Goal: Task Accomplishment & Management: Use online tool/utility

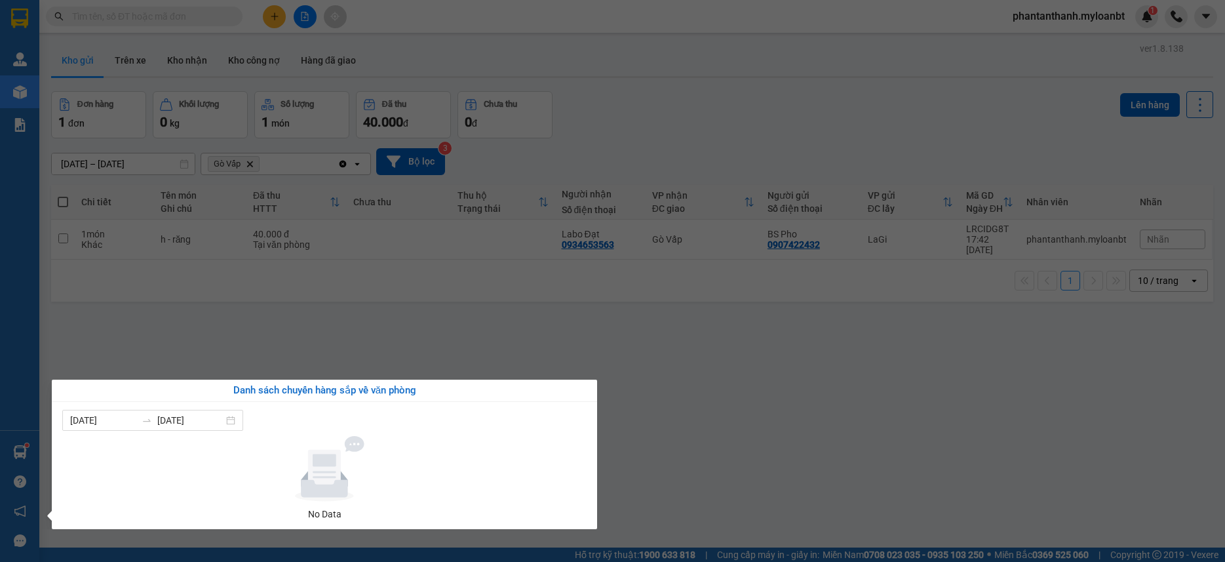
click at [587, 306] on section "Kết quả tìm kiếm ( 0 ) Bộ lọc No Data phantanthanh.myloanbt 1 Quản [PERSON_NAME…" at bounding box center [612, 281] width 1225 height 562
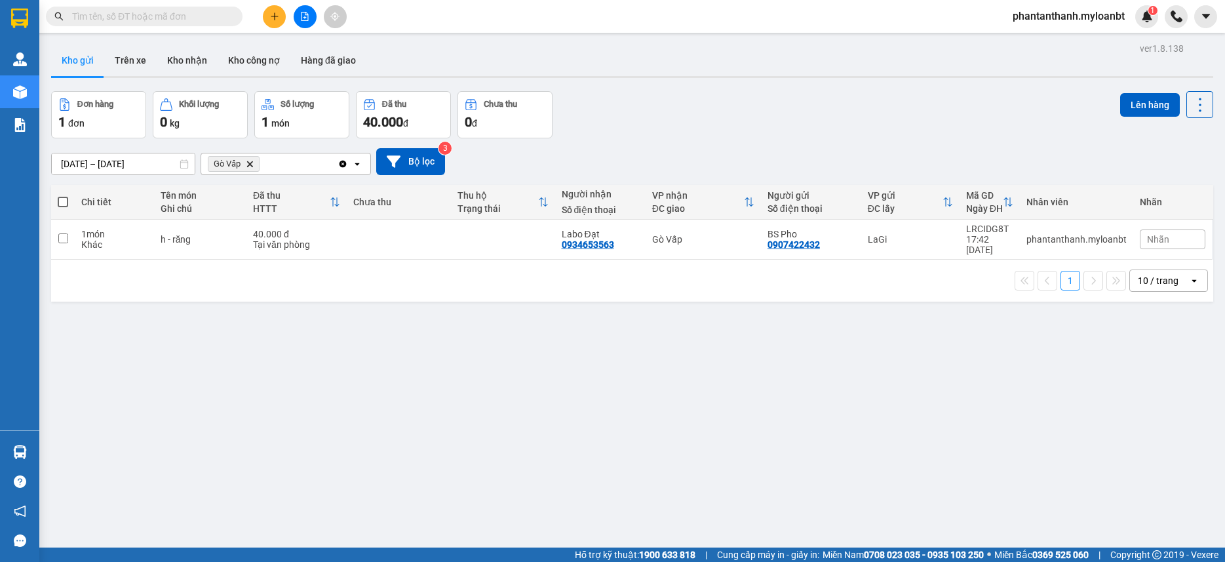
click at [309, 16] on icon "file-add" at bounding box center [304, 16] width 9 height 9
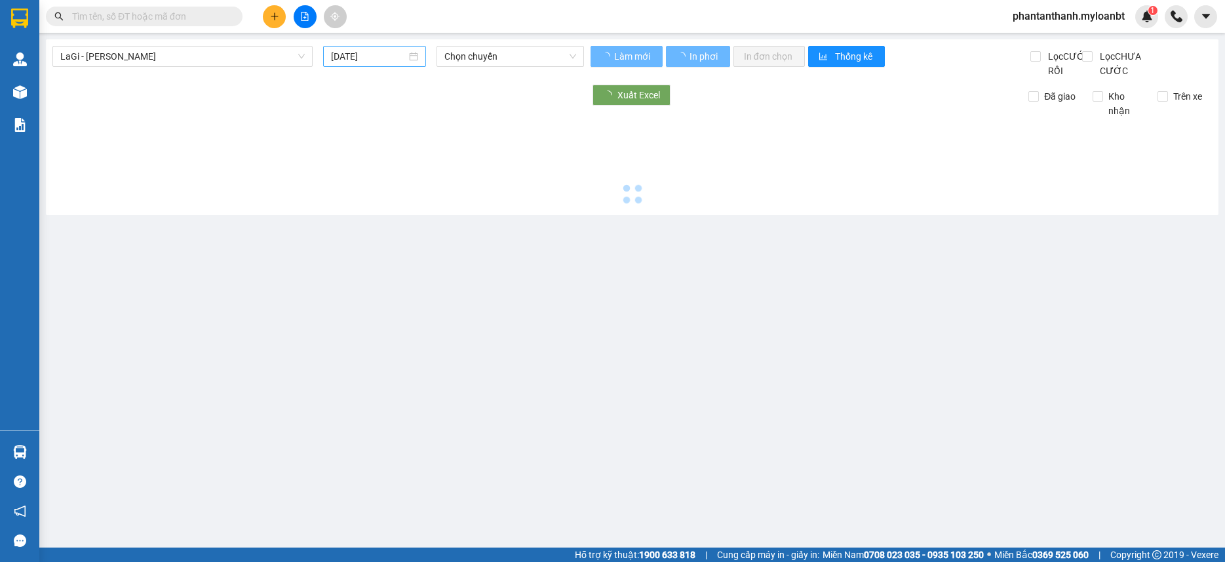
type input "[DATE]"
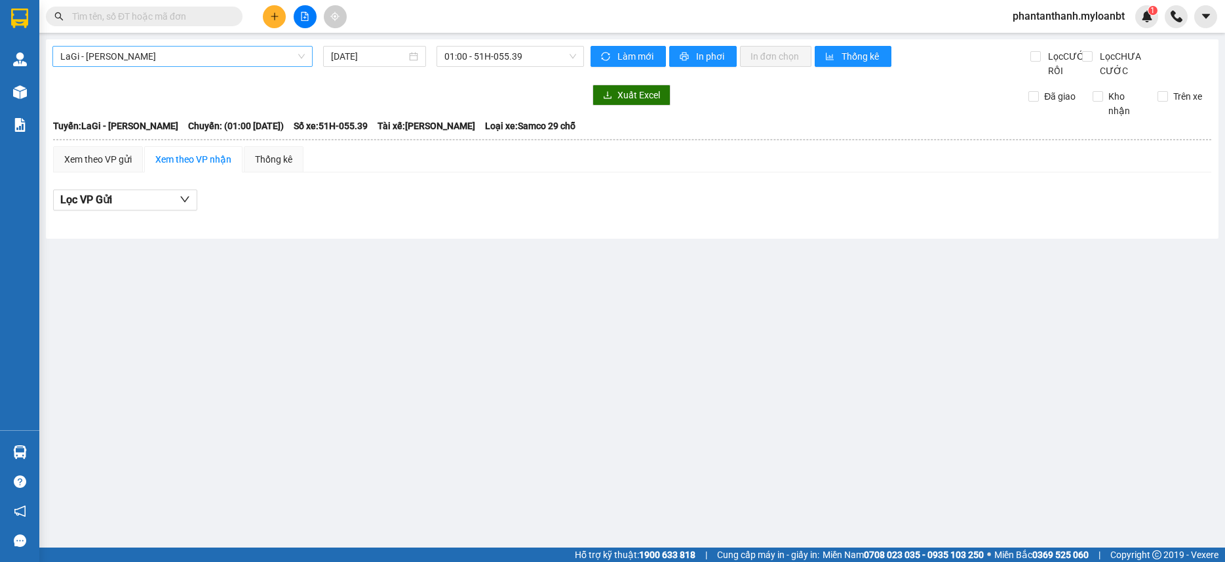
click at [179, 57] on span "LaGi - [PERSON_NAME]" at bounding box center [182, 57] width 245 height 20
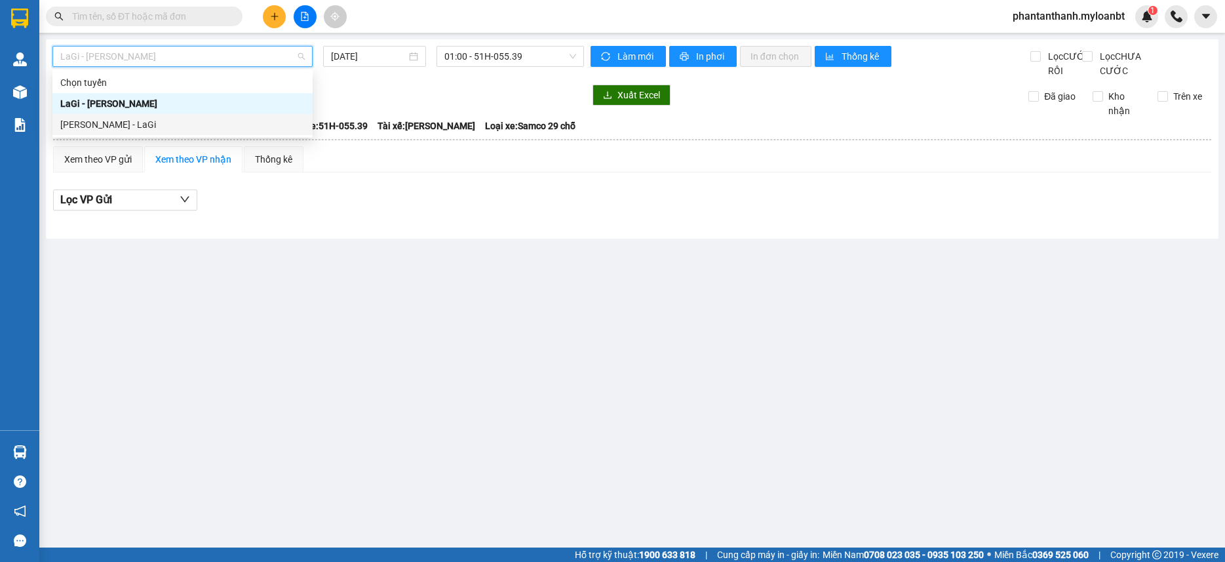
click at [212, 119] on div "[PERSON_NAME] - LaGi" at bounding box center [182, 124] width 245 height 14
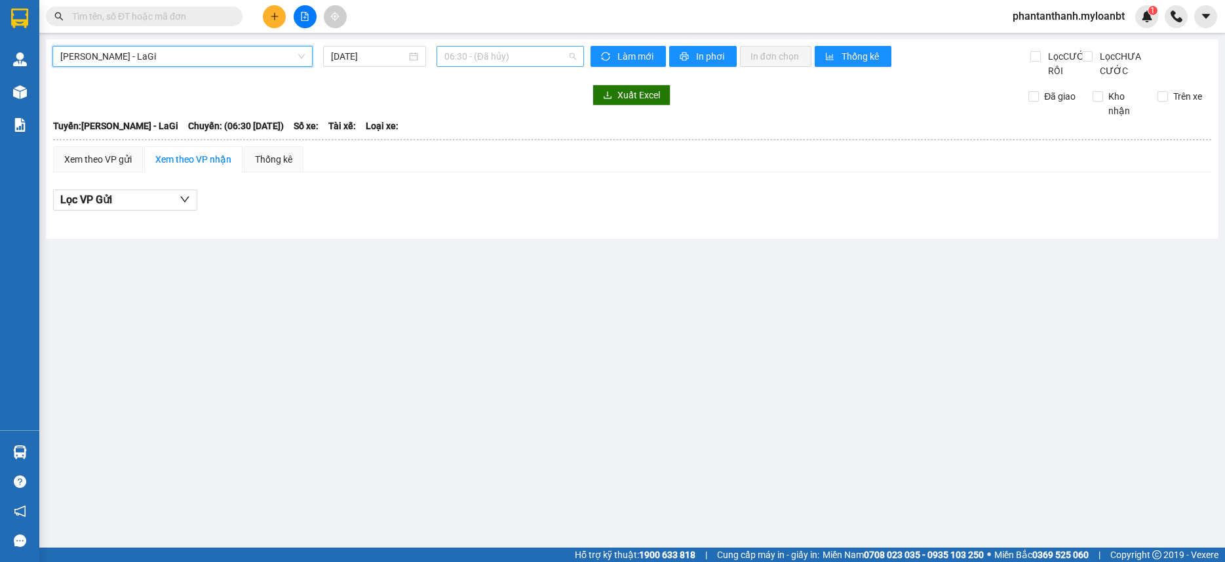
click at [468, 56] on span "06:30 - (Đã hủy)" at bounding box center [510, 57] width 132 height 20
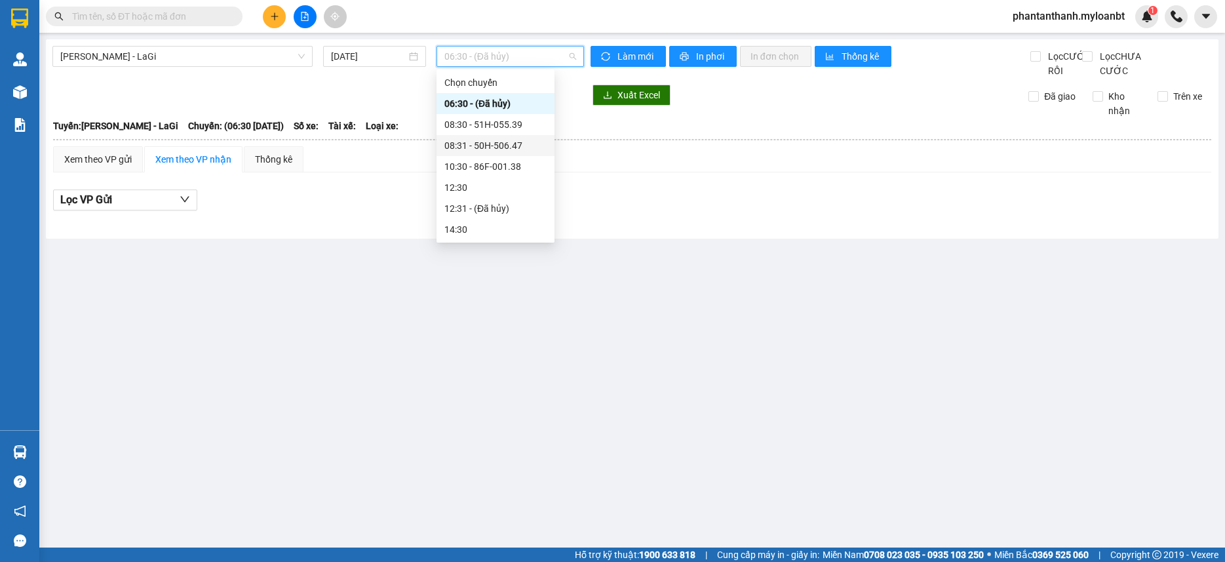
scroll to position [105, 0]
click at [357, 75] on div "[PERSON_NAME] - LaGi [DATE] 06:30 - (Đã hủy)" at bounding box center [318, 62] width 532 height 32
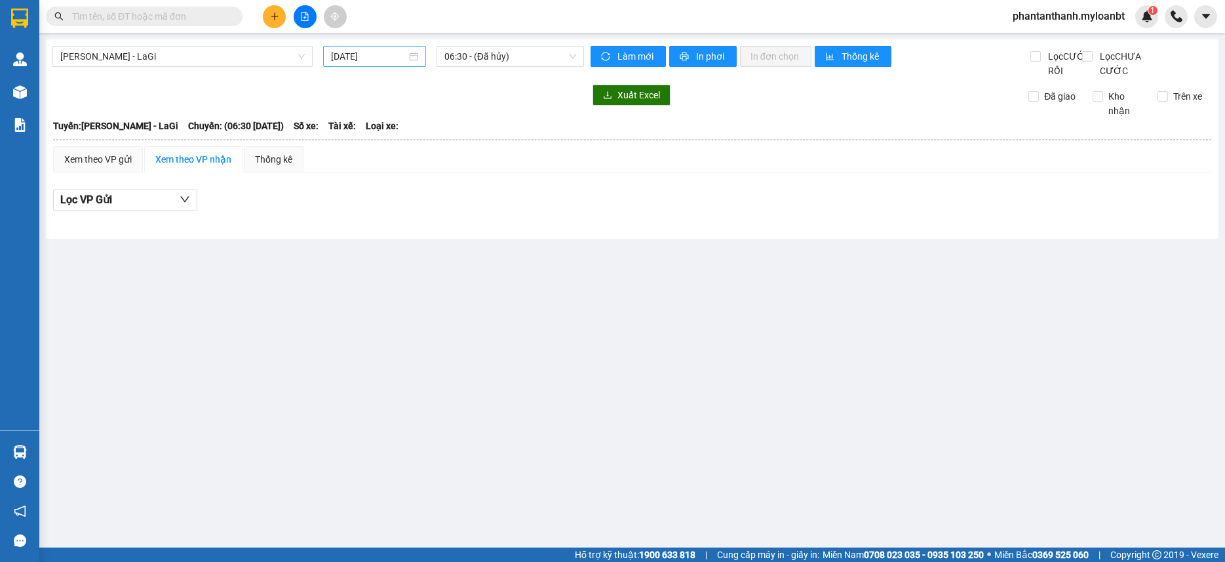
click at [360, 61] on input "[DATE]" at bounding box center [368, 56] width 75 height 14
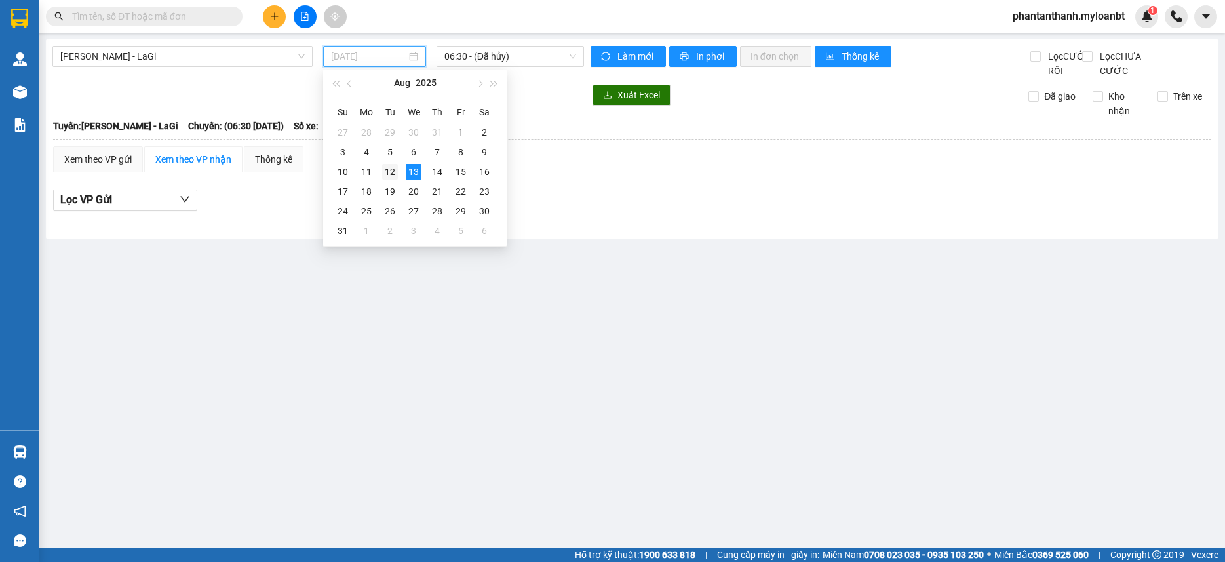
click at [394, 170] on div "12" at bounding box center [390, 172] width 16 height 16
type input "[DATE]"
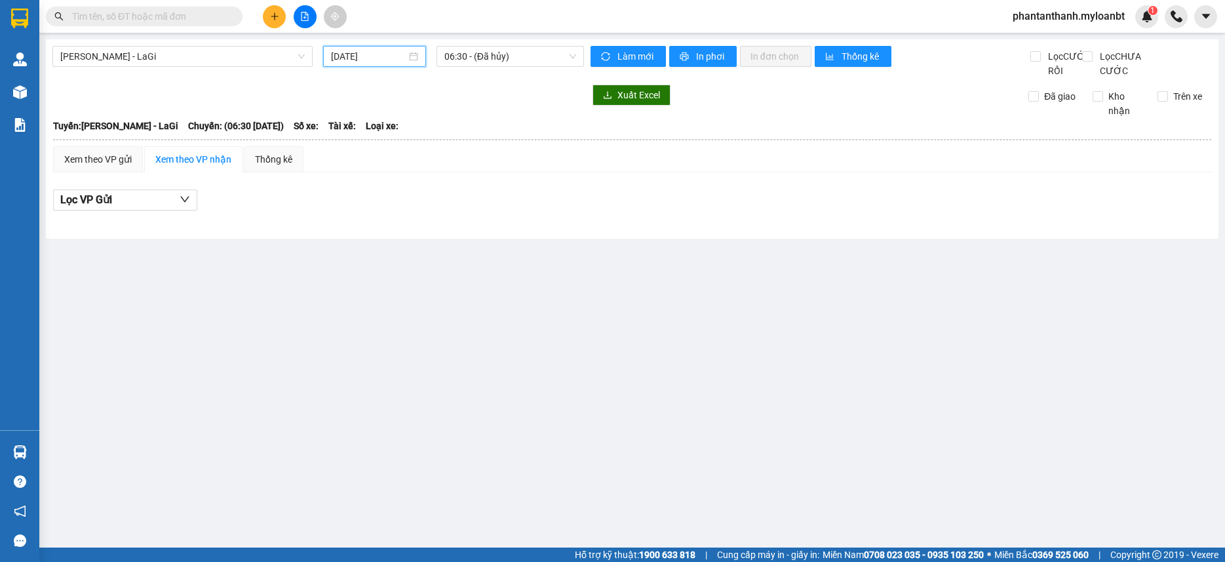
click at [516, 100] on div at bounding box center [318, 95] width 532 height 21
click at [495, 54] on span "06:30 - (Đã hủy)" at bounding box center [510, 57] width 132 height 20
click at [504, 62] on span "06:30 - (Đã hủy)" at bounding box center [510, 57] width 132 height 20
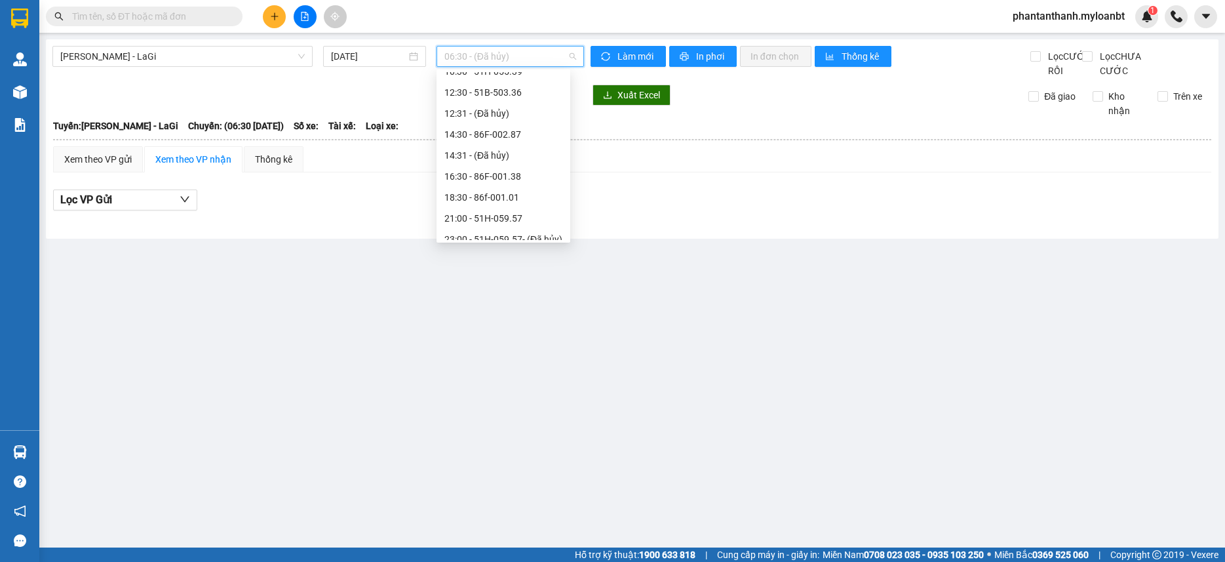
scroll to position [105, 0]
click at [485, 211] on div "21:00 - 51H-059.57" at bounding box center [503, 208] width 118 height 14
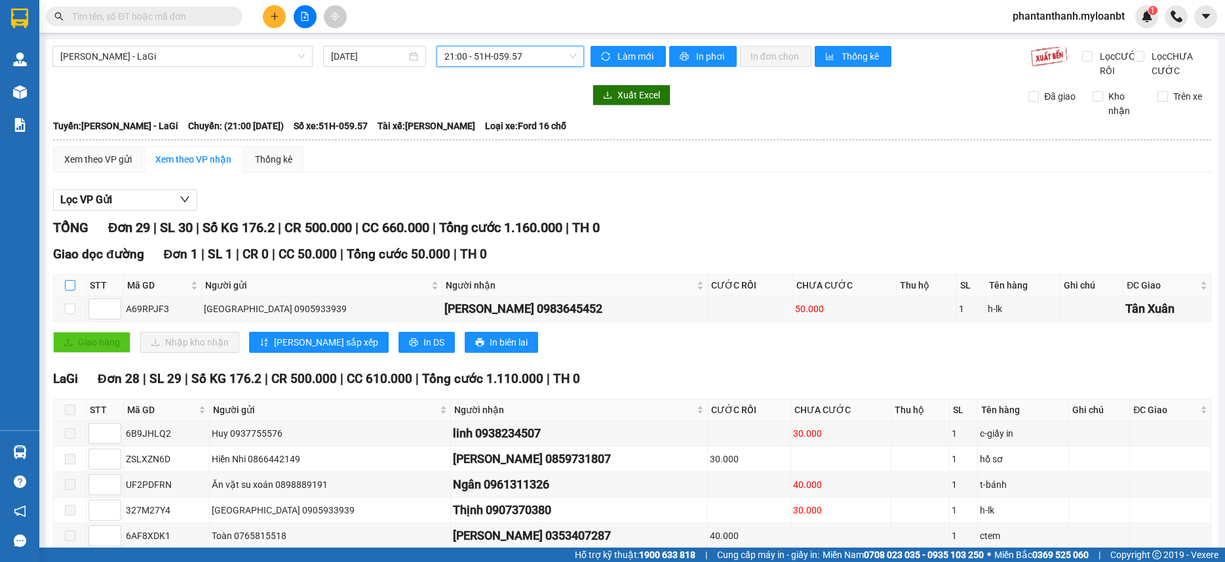
click at [69, 290] on input "checkbox" at bounding box center [70, 285] width 10 height 10
checkbox input "true"
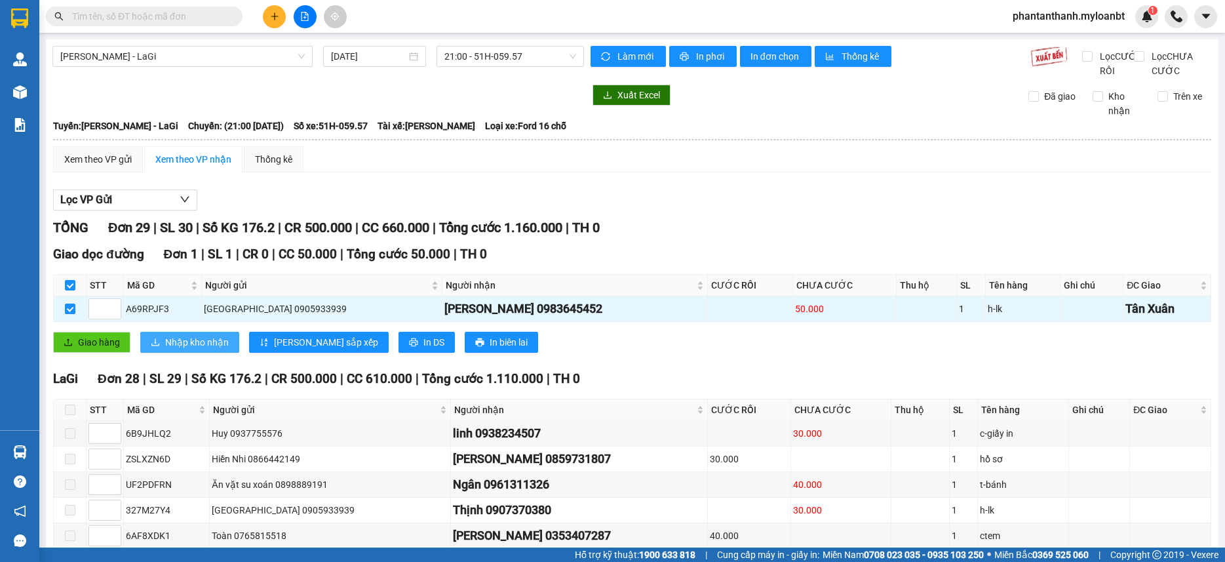
click at [155, 346] on icon "download" at bounding box center [155, 342] width 8 height 7
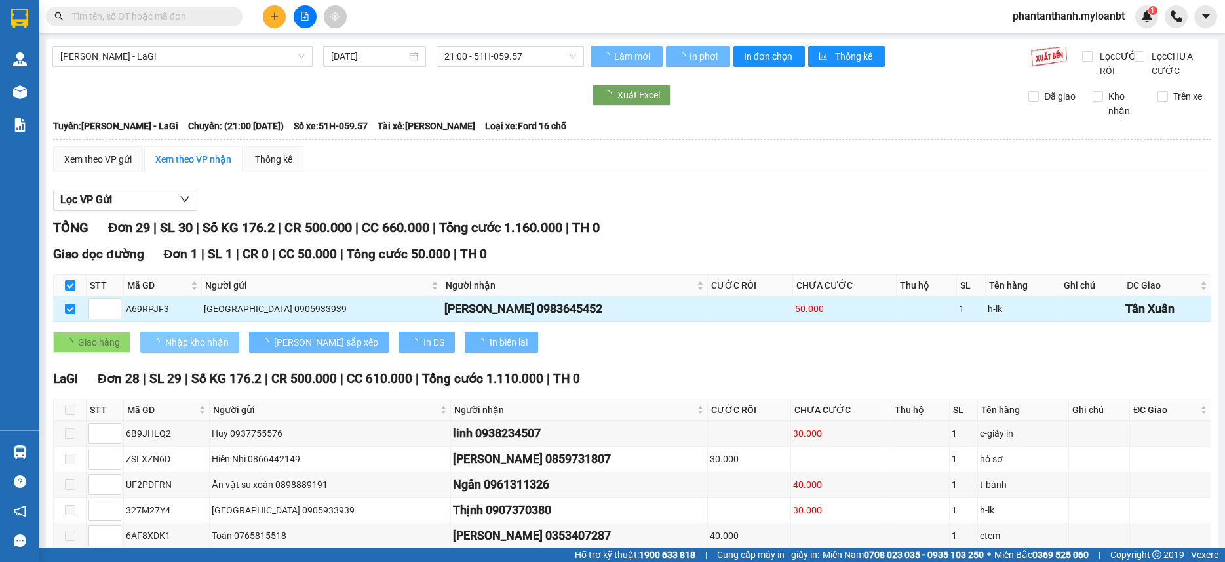
checkbox input "false"
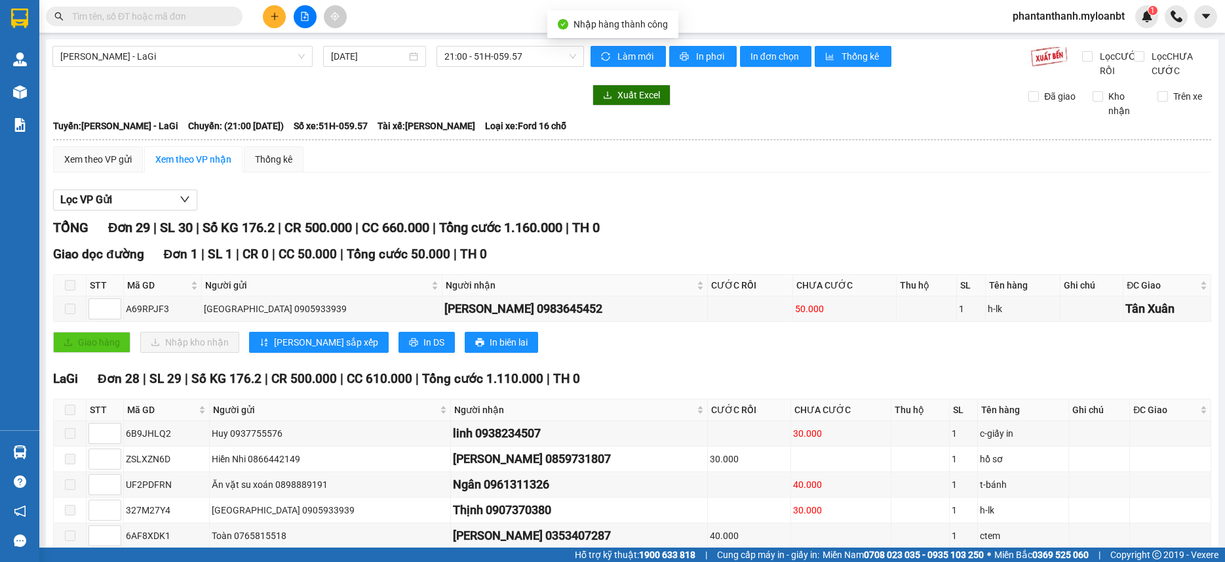
click at [666, 205] on div "Lọc VP Gửi" at bounding box center [632, 200] width 1158 height 22
click at [286, 106] on div at bounding box center [318, 95] width 532 height 21
